Goal: Contribute content: Contribute content

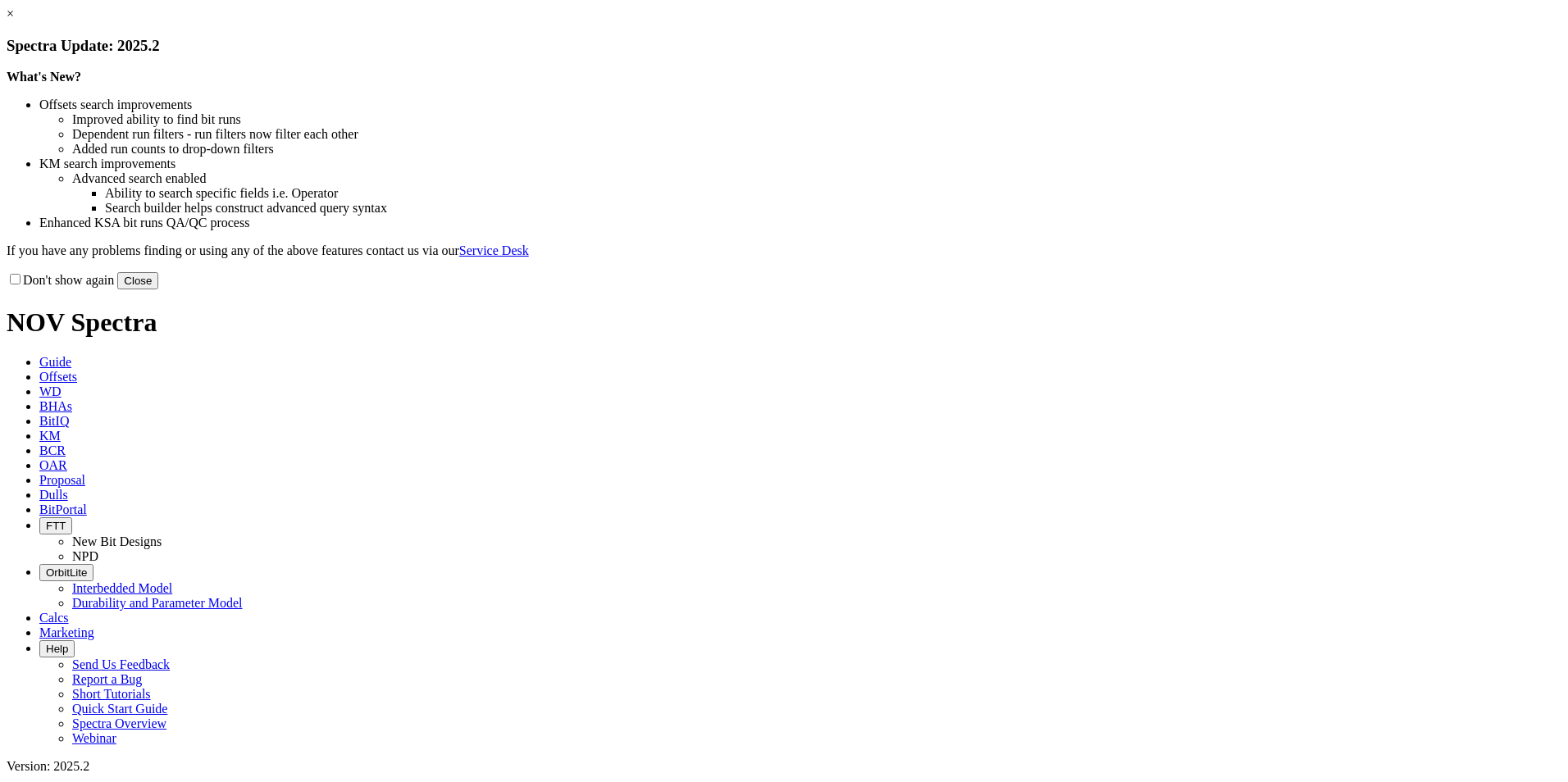
click at [158, 289] on button "Close" at bounding box center [137, 280] width 41 height 17
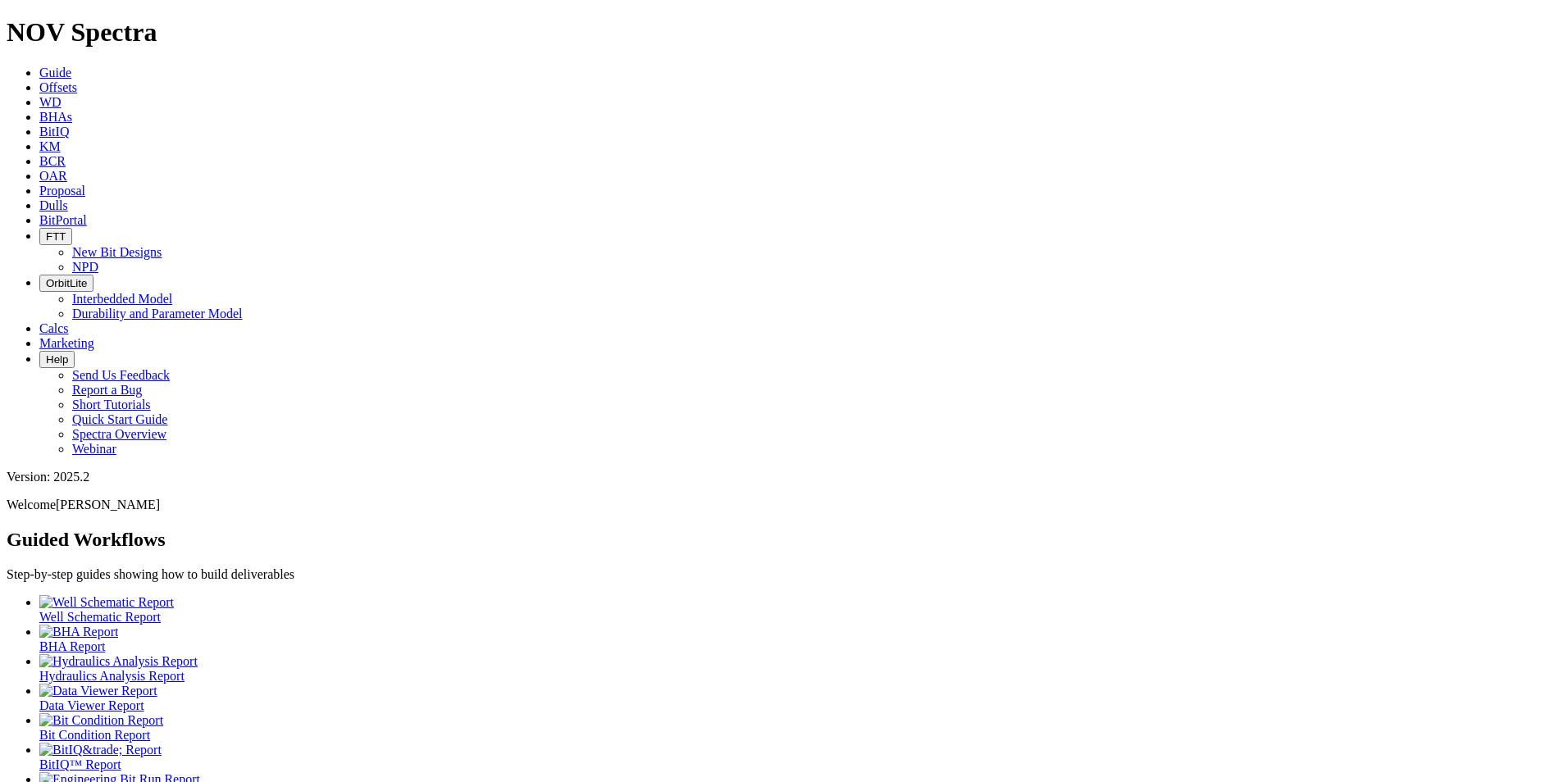
click at [39, 198] on icon at bounding box center [39, 204] width 0 height 14
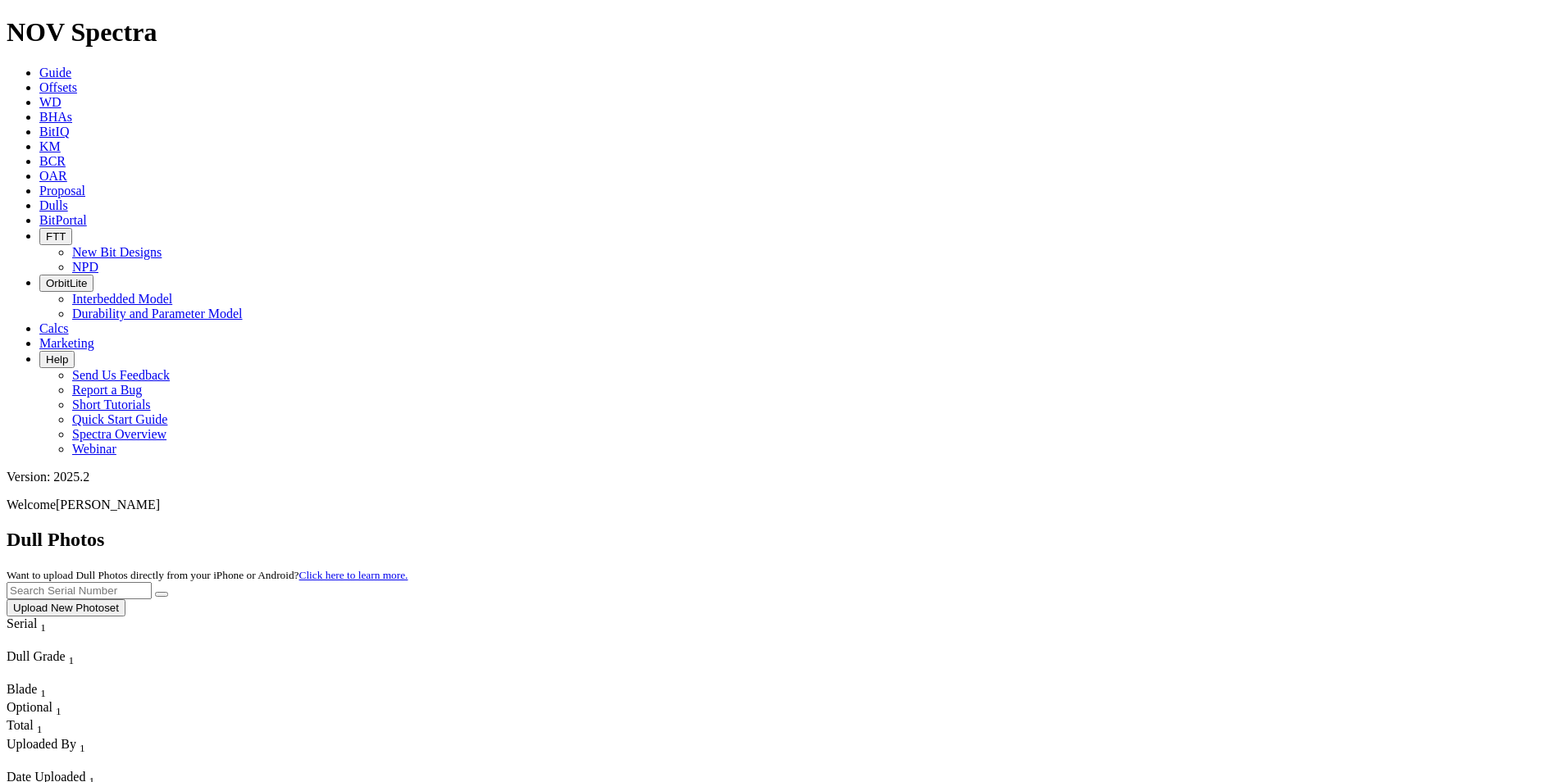
click at [152, 582] on input "text" at bounding box center [78, 590] width 145 height 17
type input "a308606"
click at [155, 592] on button "submit" at bounding box center [162, 594] width 13 height 5
click at [125, 600] on button "Upload New Photoset" at bounding box center [66, 608] width 119 height 17
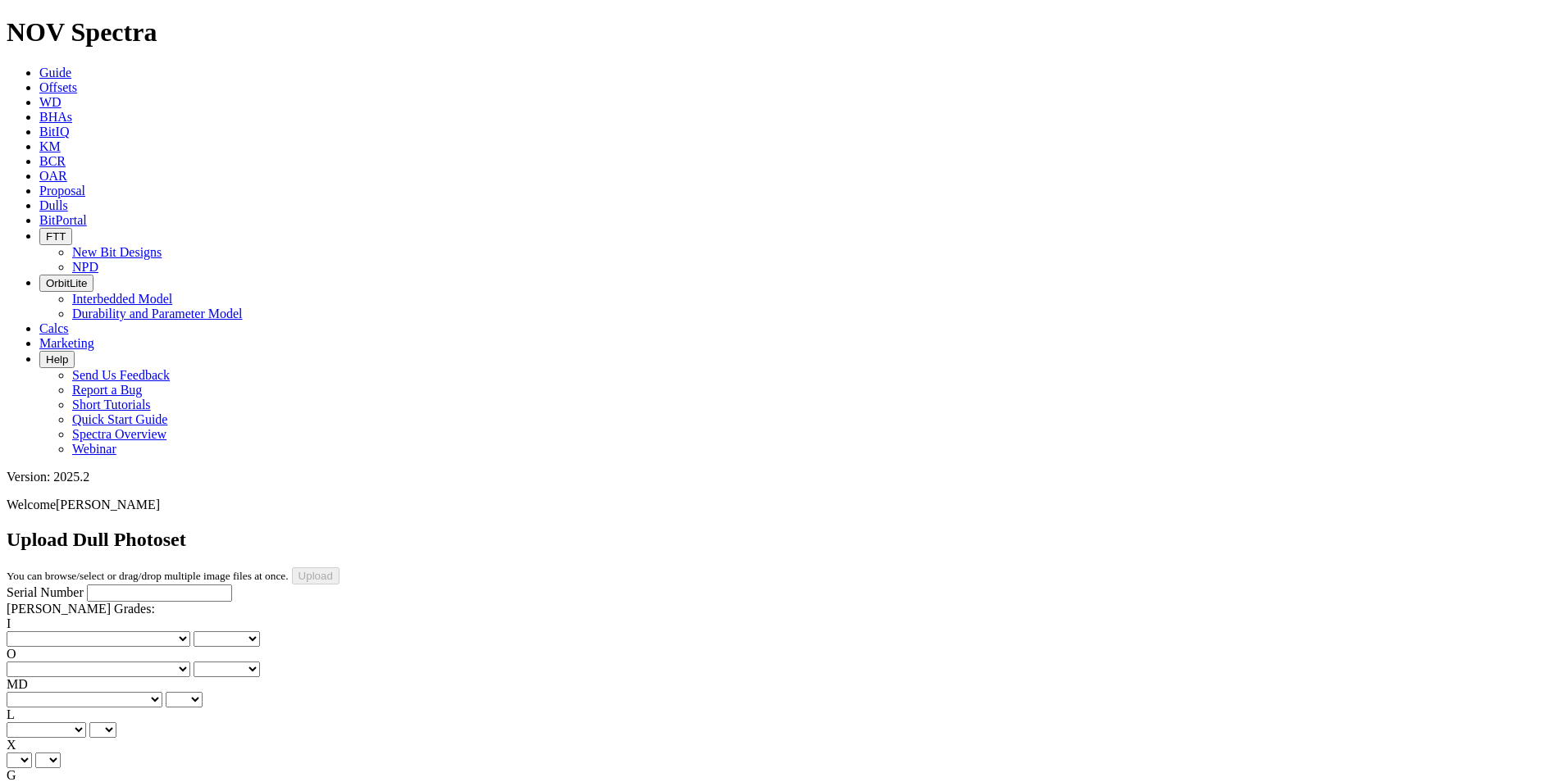
type input "8/21/25"
click at [87, 585] on input "Serial Number" at bounding box center [159, 593] width 145 height 17
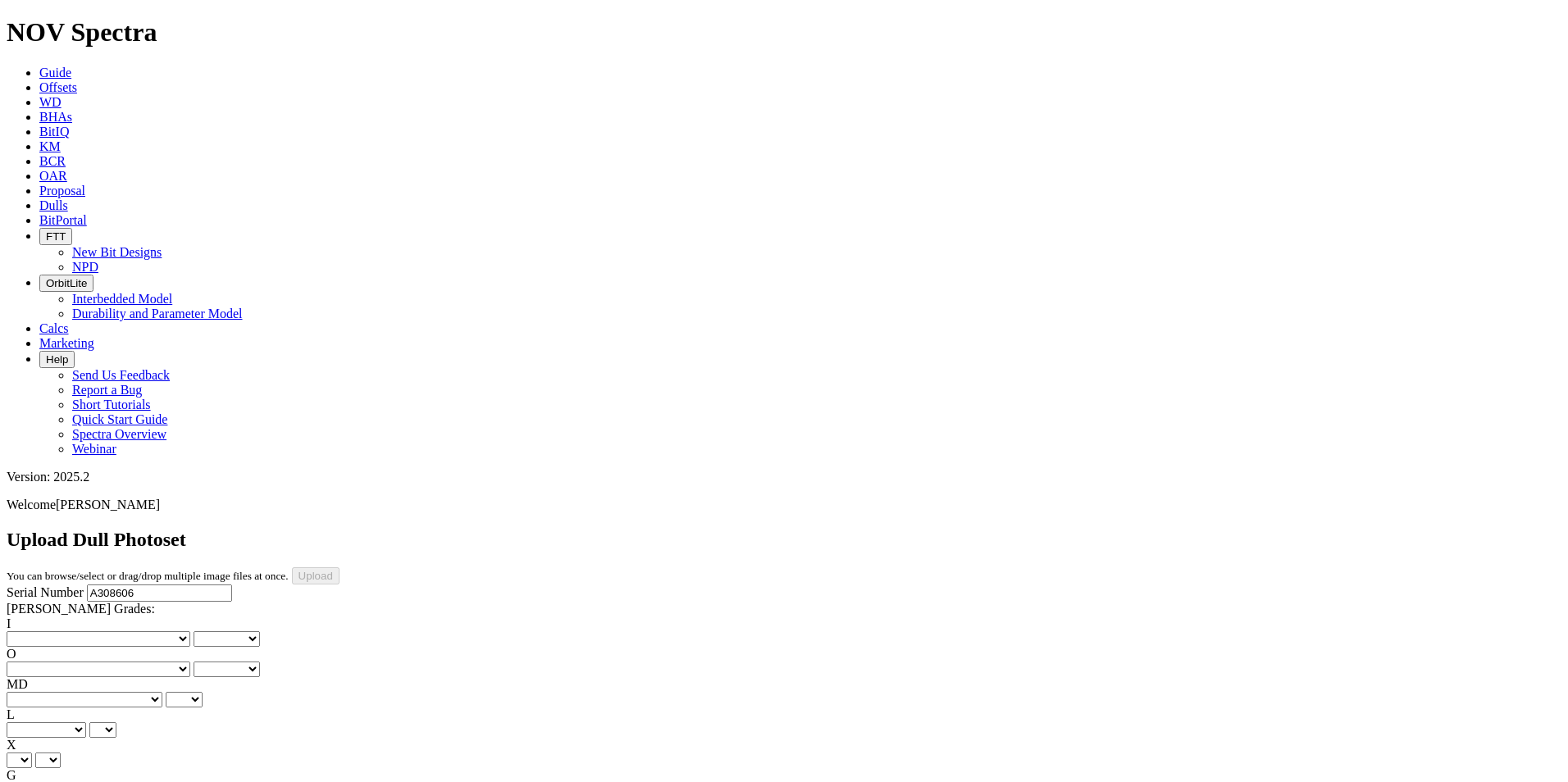
type input "A308606"
click at [62, 631] on select "No lost, worn or damaged cutters 0 1 2 3 4 5 6 7 8 No diamond table left on any…" at bounding box center [98, 639] width 183 height 16
select select "number:0"
click at [33, 631] on select "No lost, worn or damaged cutters 0 1 2 3 4 5 6 7 8 No diamond table left on any…" at bounding box center [98, 639] width 183 height 16
select select "number:0"
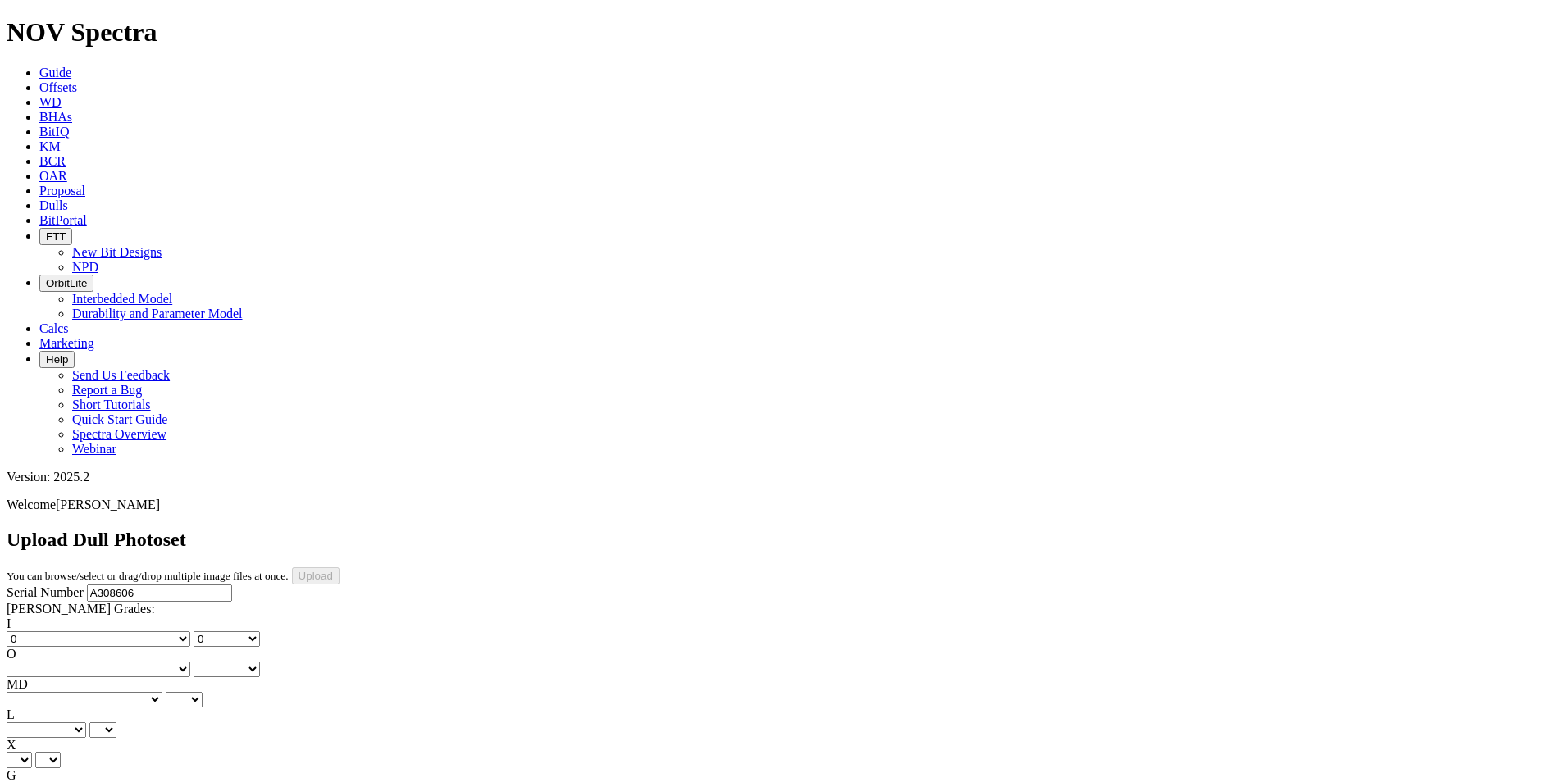
click at [150, 662] on select "No lost, worn or damaged cutters 0 1 2 3 4 5 6 7 8 No diamond table left on any…" at bounding box center [98, 669] width 183 height 16
select select "number:0"
click at [117, 662] on select "No lost, worn or damaged cutters 0 1 2 3 4 5 6 7 8 No diamond table left on any…" at bounding box center [98, 669] width 183 height 16
select select "number:0"
click at [80, 692] on select "BF - Bond Failure BT - Broken Teeth/Cutters BU - Balled Up Bit CR - Cored CT - …" at bounding box center [84, 699] width 156 height 16
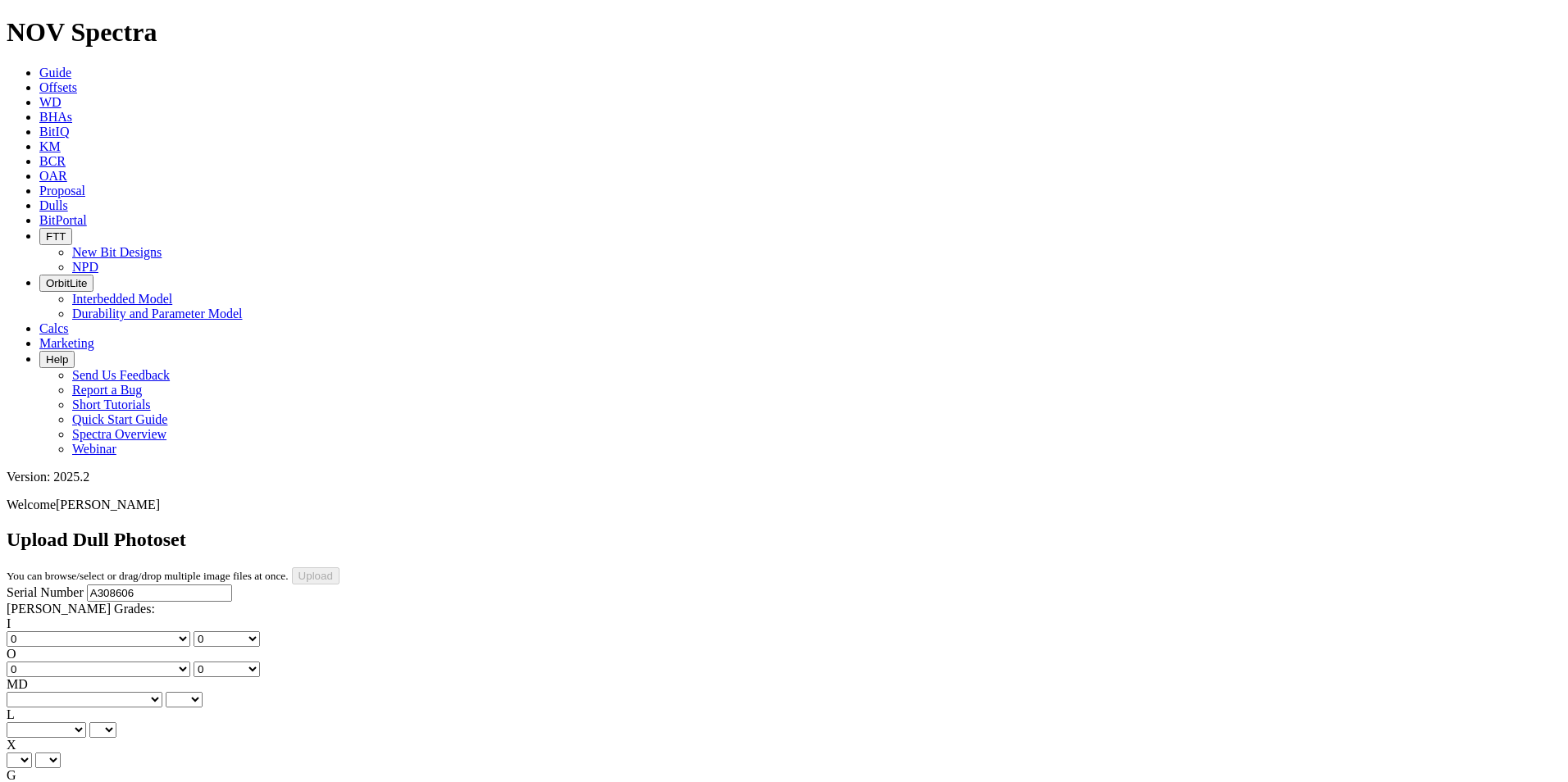
select select "string:NO"
click at [33, 692] on select "BF - Bond Failure BT - Broken Teeth/Cutters BU - Balled Up Bit CR - Cored CT - …" at bounding box center [84, 699] width 156 height 16
select select "string:NO"
click at [86, 723] on select "A - All C - Cone G - Gauge N - Nose S - Shoulder T - Taper" at bounding box center [46, 730] width 79 height 16
select select "string:A"
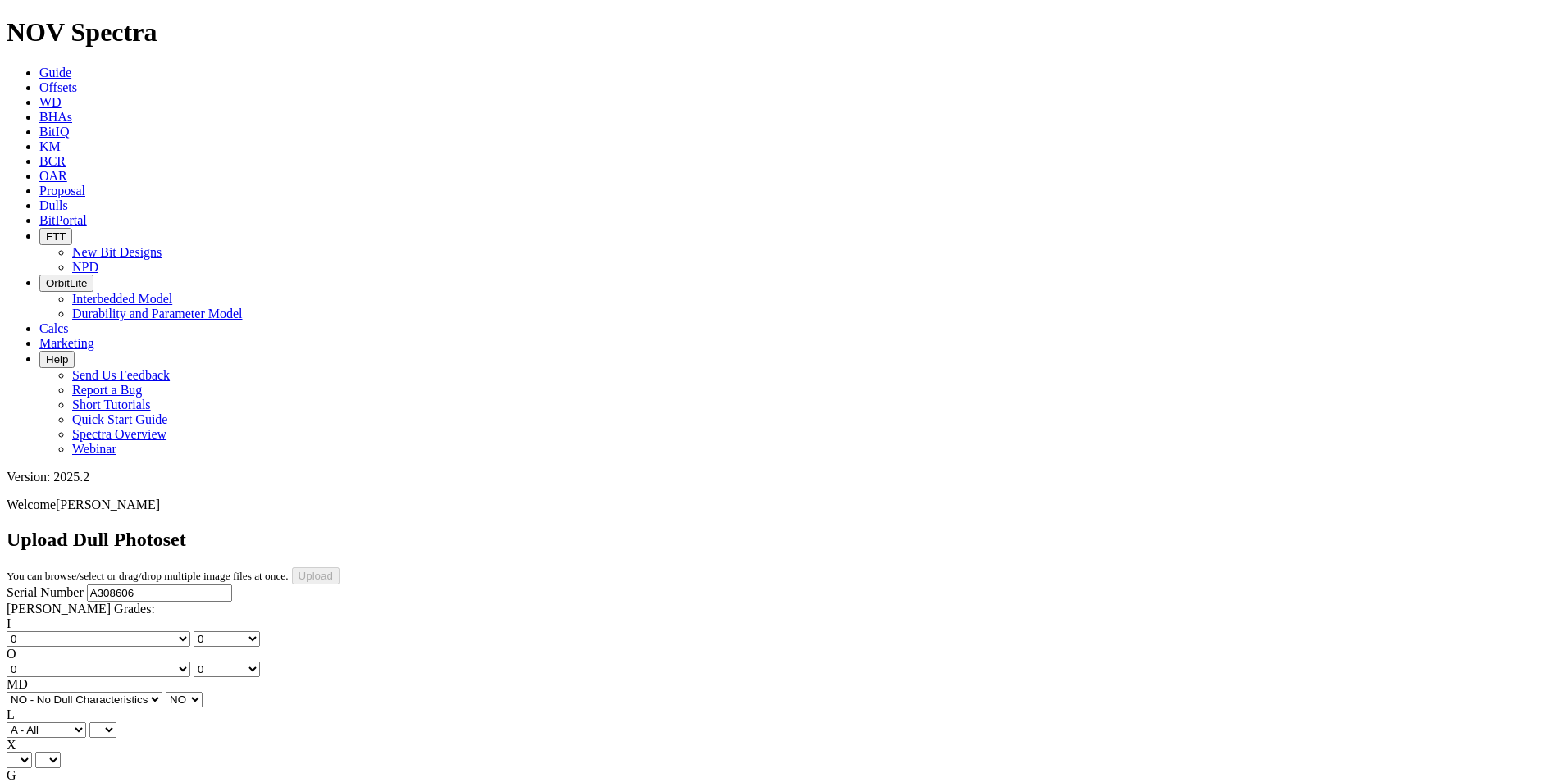
click at [86, 723] on select "A - All C - Cone G - Gauge N - Nose S - Shoulder T - Taper" at bounding box center [46, 730] width 79 height 16
select select "string:A"
click at [32, 753] on select "X" at bounding box center [19, 760] width 26 height 16
select select "string:X"
click at [32, 753] on select "X" at bounding box center [19, 760] width 26 height 16
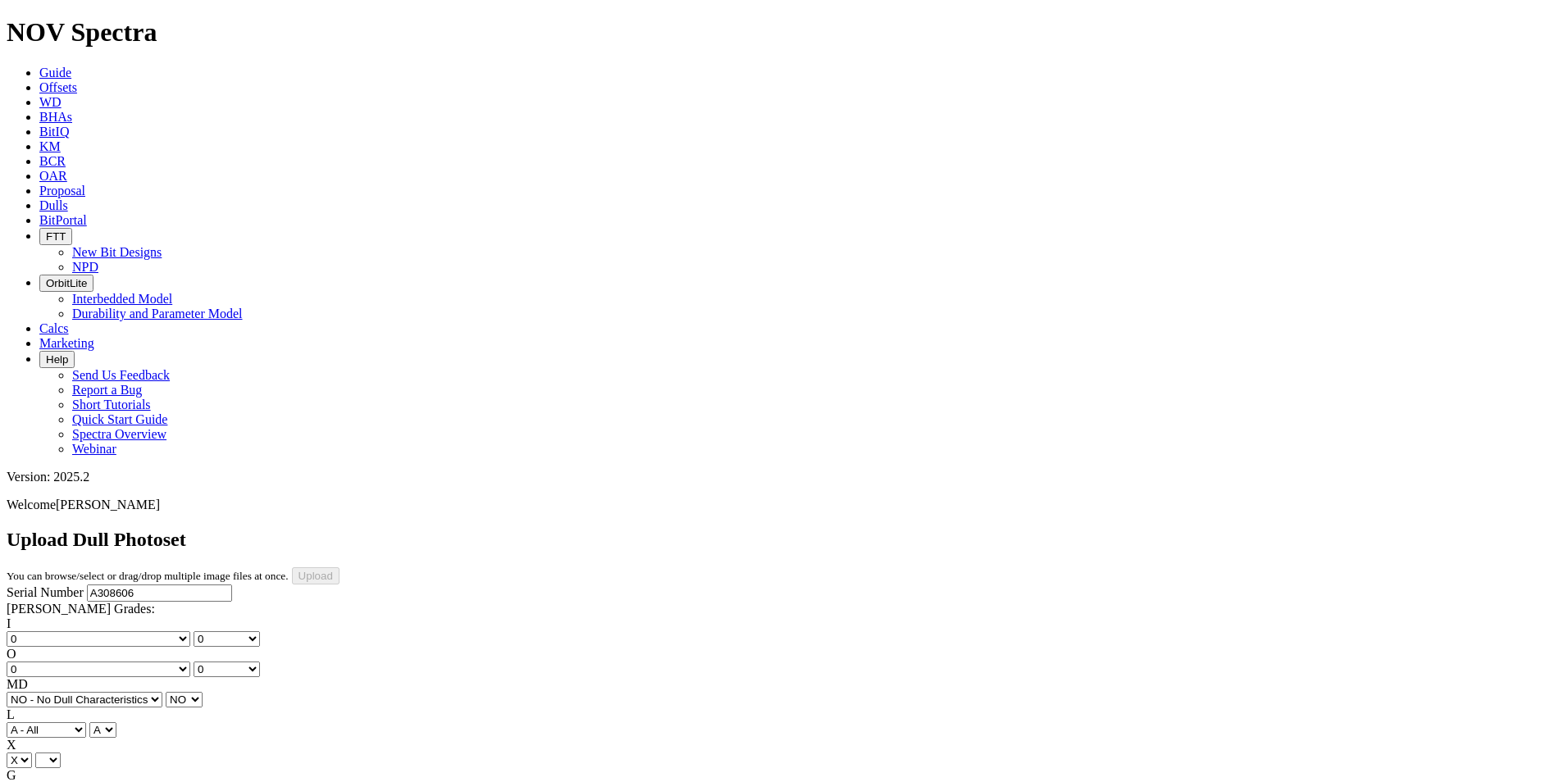
select select "string:X"
click at [151, 781] on select "Unknown I - In Gauge 1 - 1/16 in Undergauge" 2 - 2/16 in Undergauge = ⅛ in" 8 -…" at bounding box center [89, 790] width 167 height 16
select select "string:I"
click at [117, 781] on select "Unknown I - In Gauge 1 - 1/16 in Undergauge" 2 - 2/16 in Undergauge = ⅛ in" 8 -…" at bounding box center [89, 790] width 167 height 16
select select "string:I"
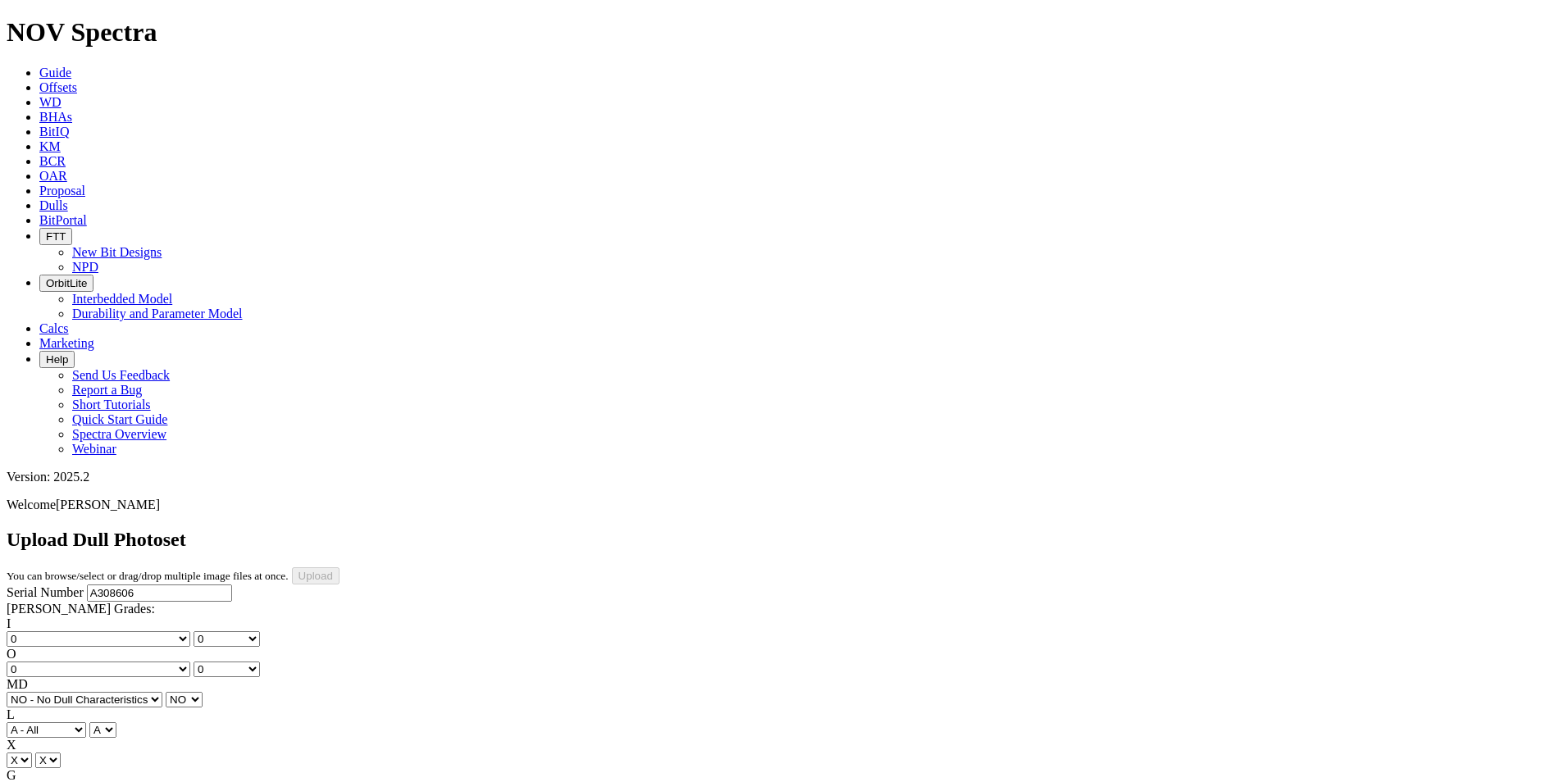
select select "string:NO"
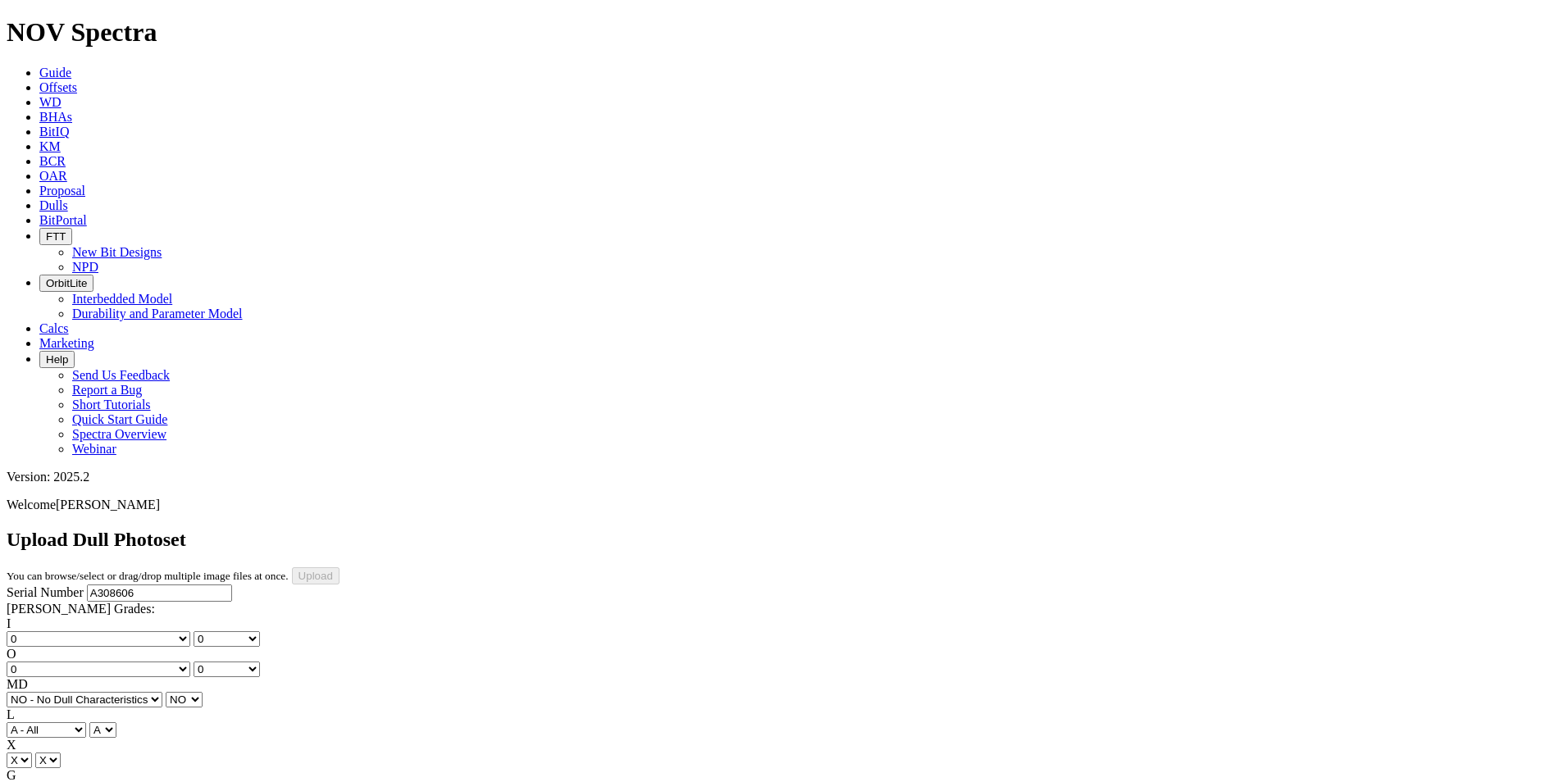
select select "string:TD"
click at [137, 614] on div "Serial Number A308606 RH Dull Grades: I No lost, worn or damaged cutters 0 1 2 …" at bounding box center [784, 746] width 1555 height 324
click at [340, 568] on input "Upload" at bounding box center [316, 576] width 47 height 17
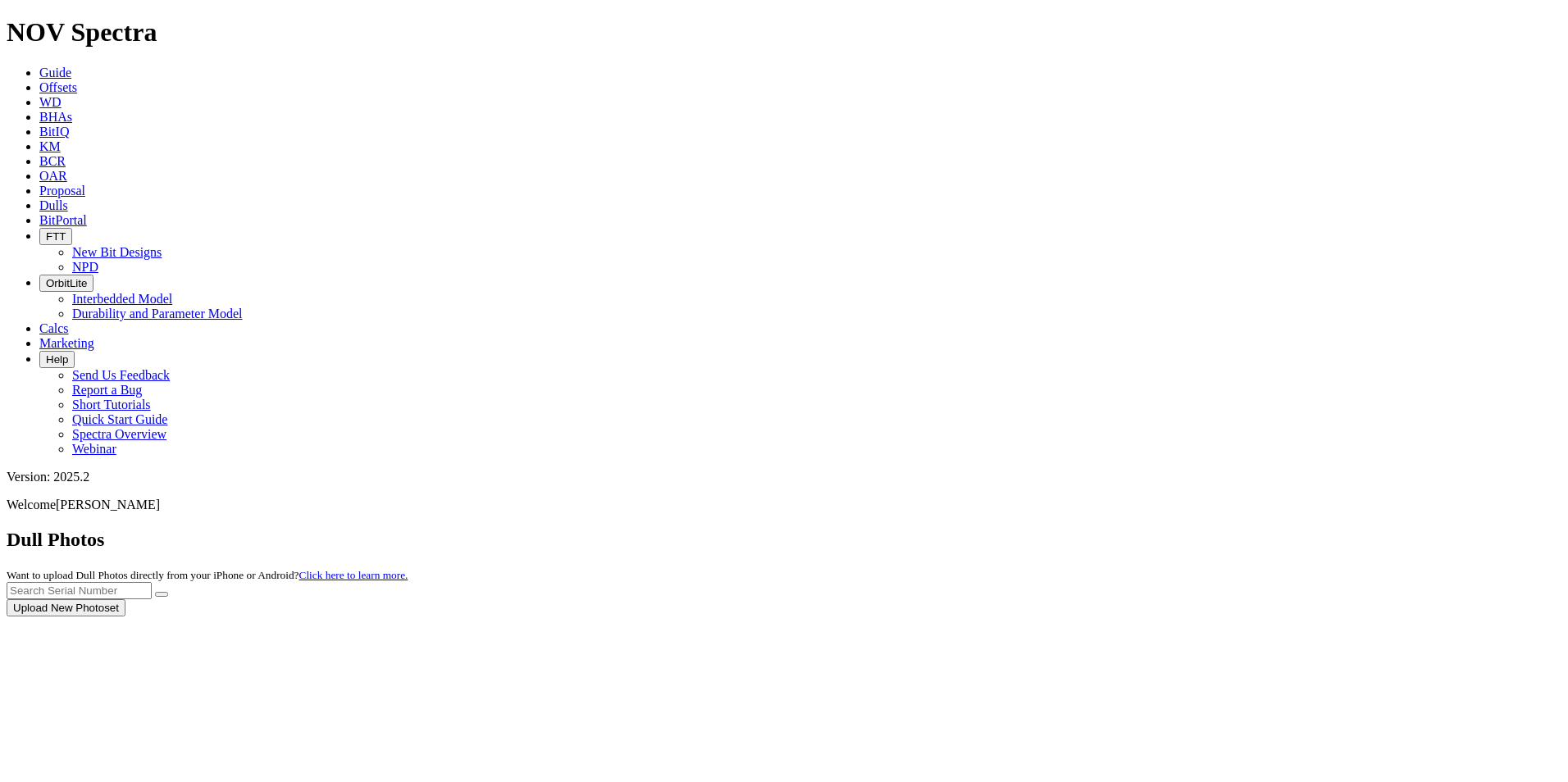
click at [1001, 617] on div at bounding box center [784, 617] width 1555 height 0
click at [46, 353] on icon "button" at bounding box center [46, 359] width 0 height 12
click at [170, 368] on link "Send Us Feedback" at bounding box center [120, 374] width 98 height 14
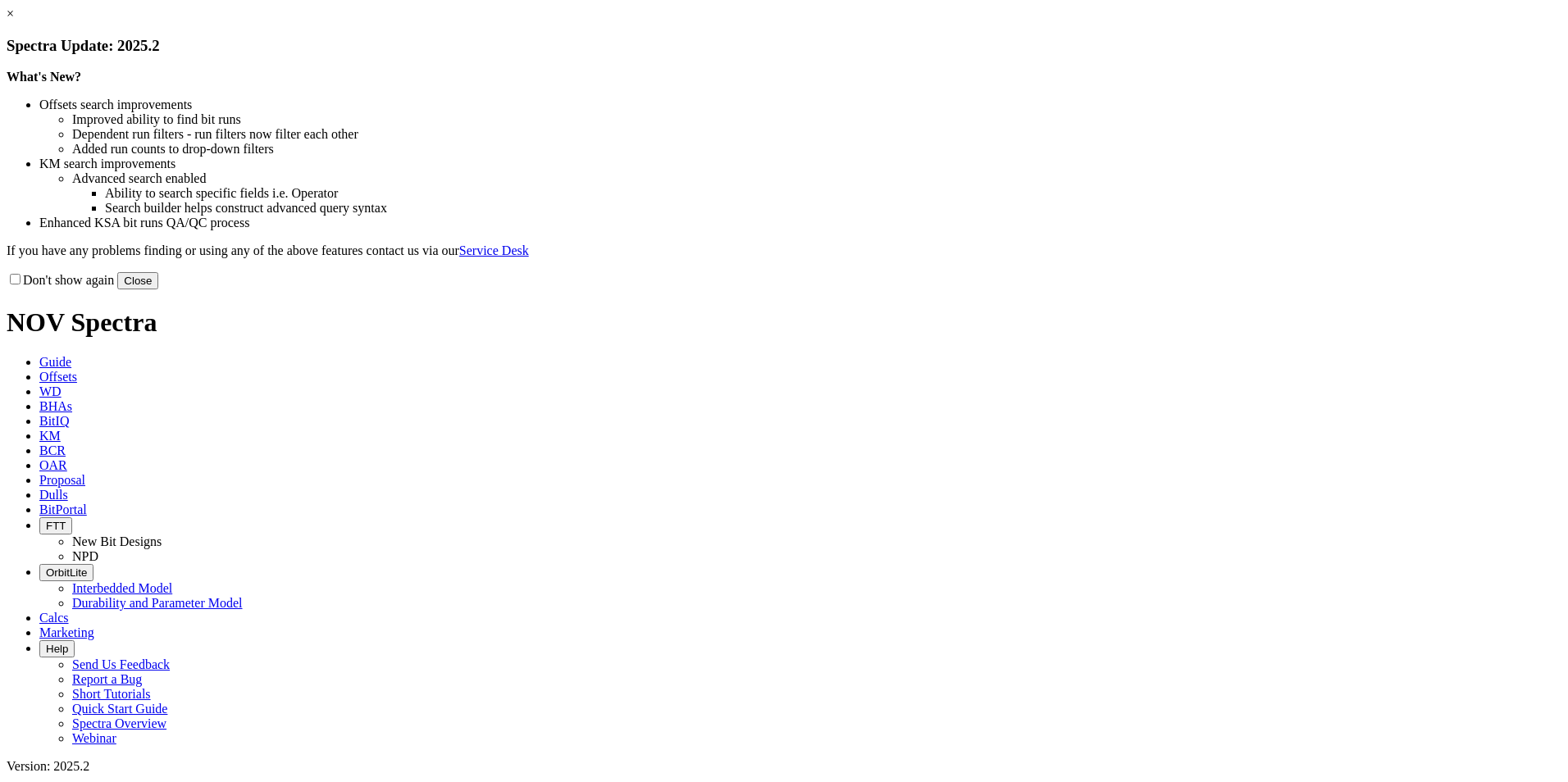
click at [158, 289] on button "Close" at bounding box center [137, 280] width 41 height 17
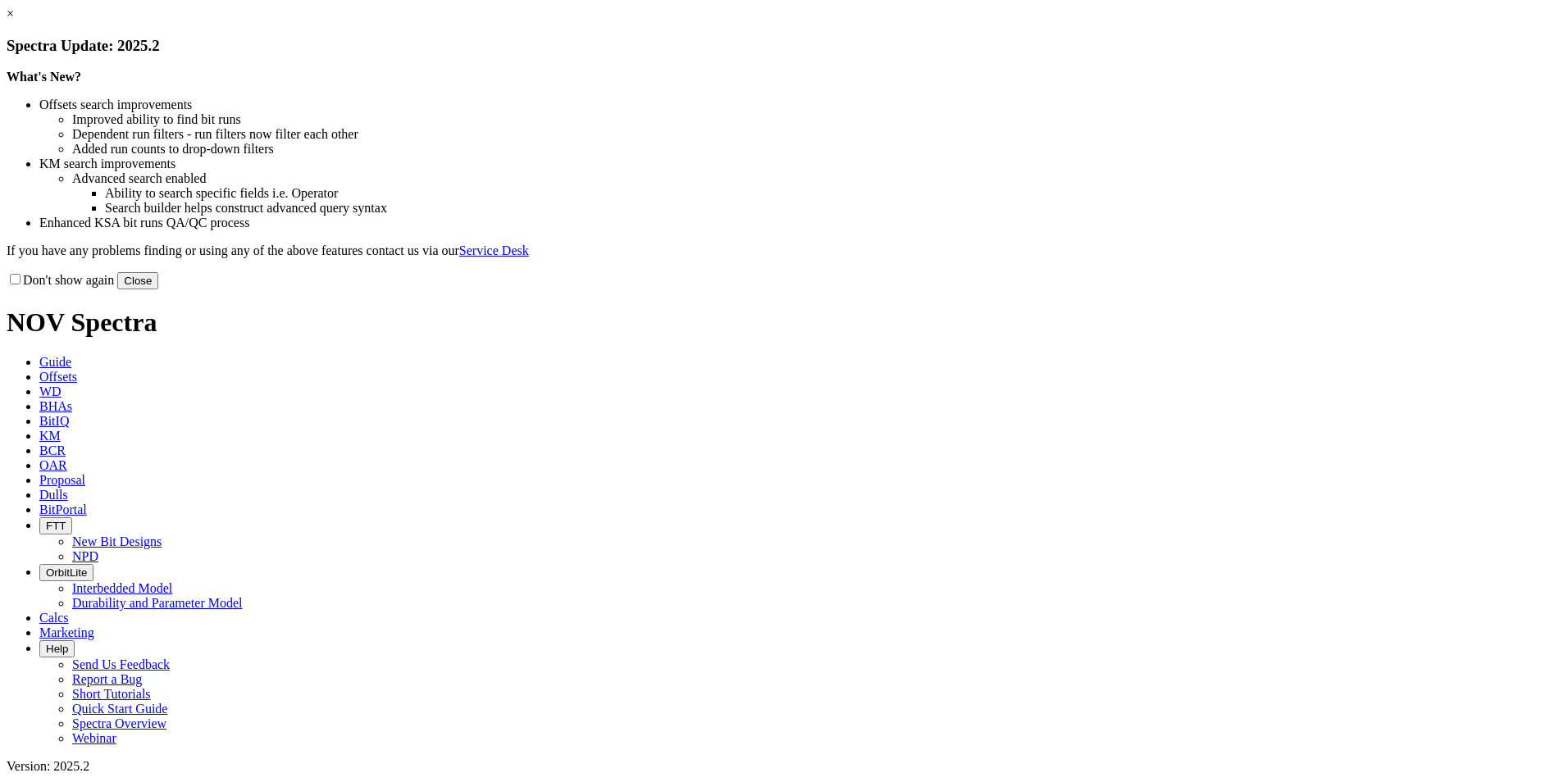
click at [158, 289] on button "Close" at bounding box center [137, 280] width 41 height 17
